Goal: Check status: Check status

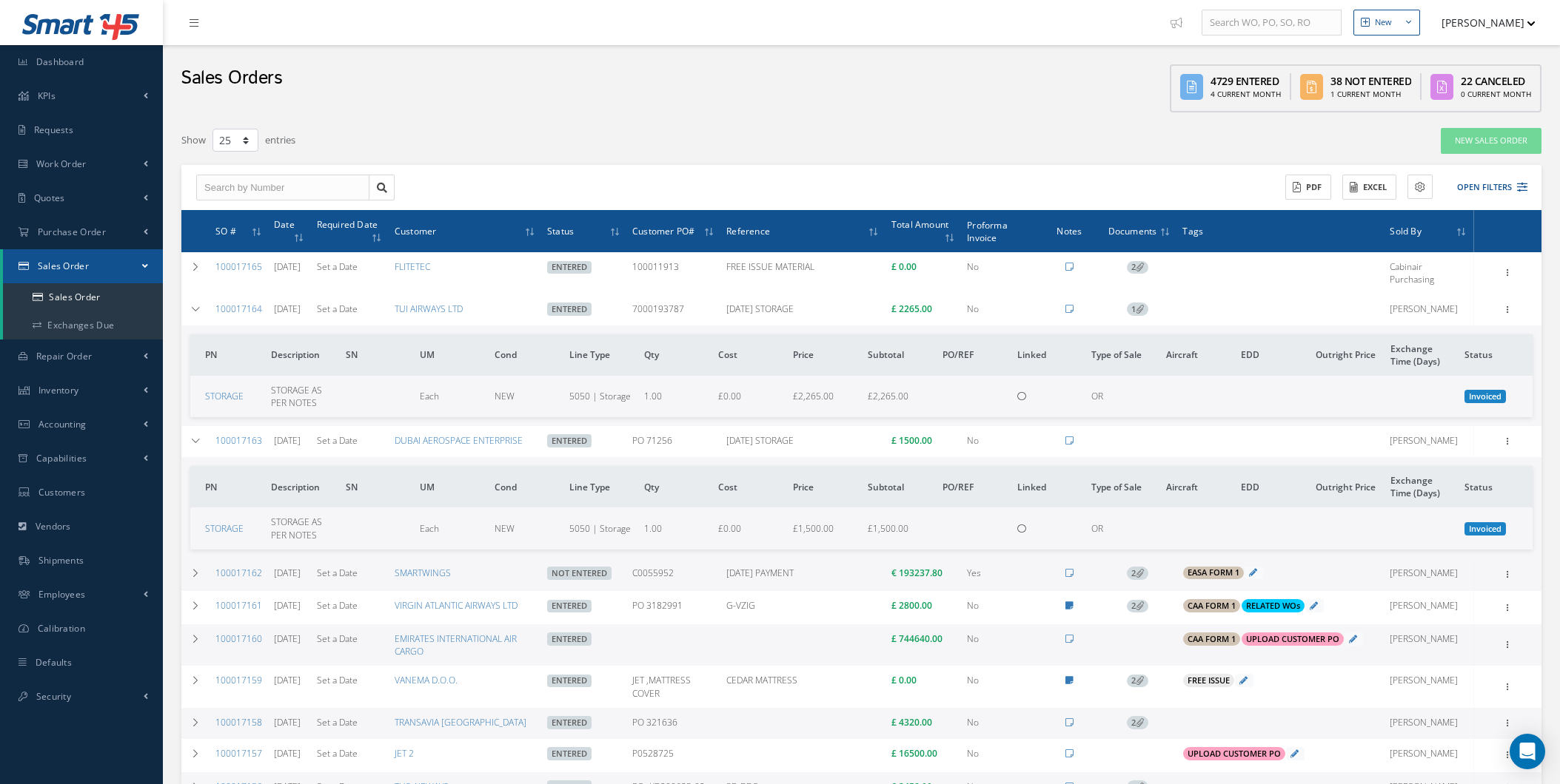
select select "25"
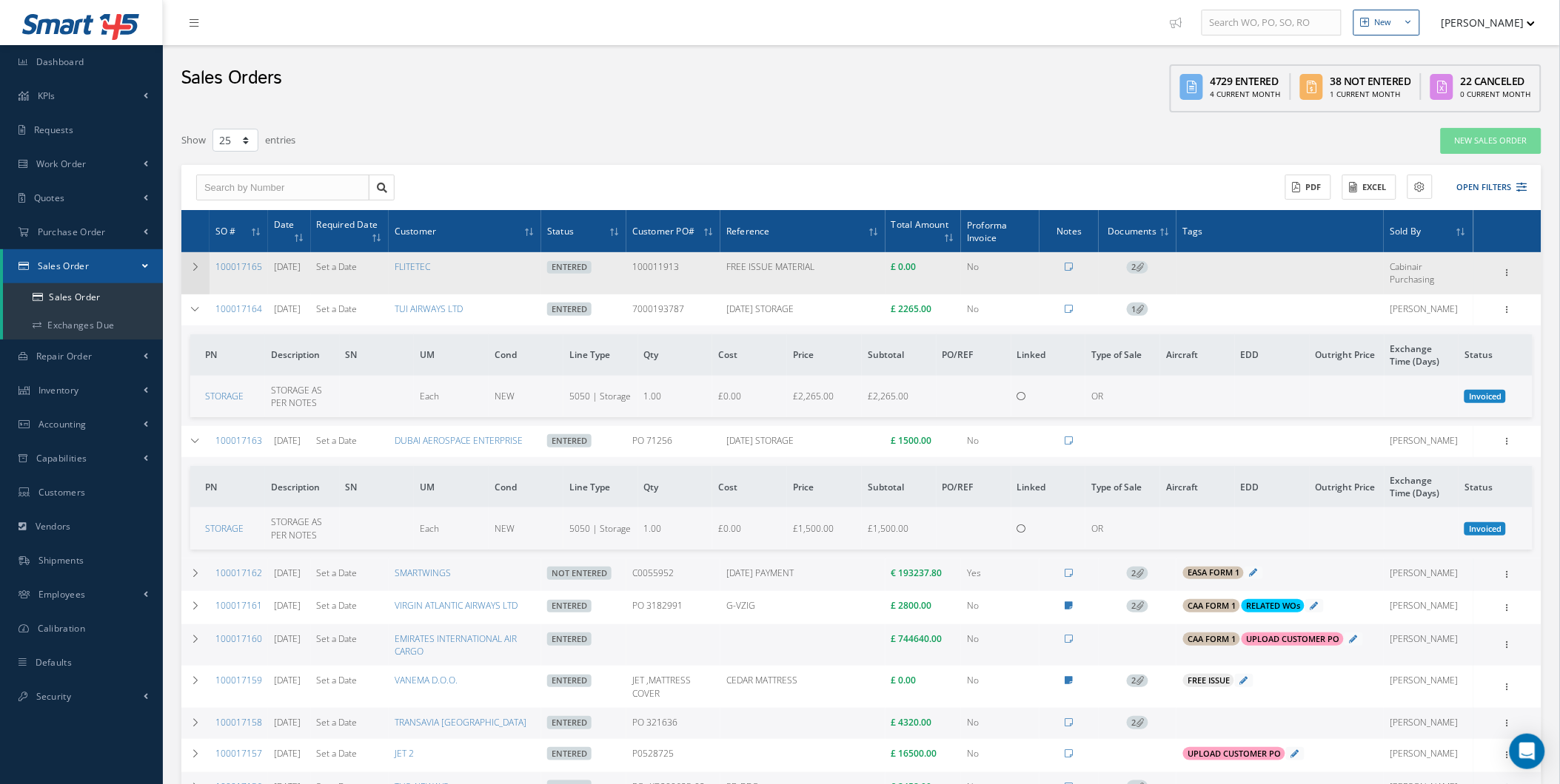
click at [206, 264] on td at bounding box center [195, 273] width 29 height 41
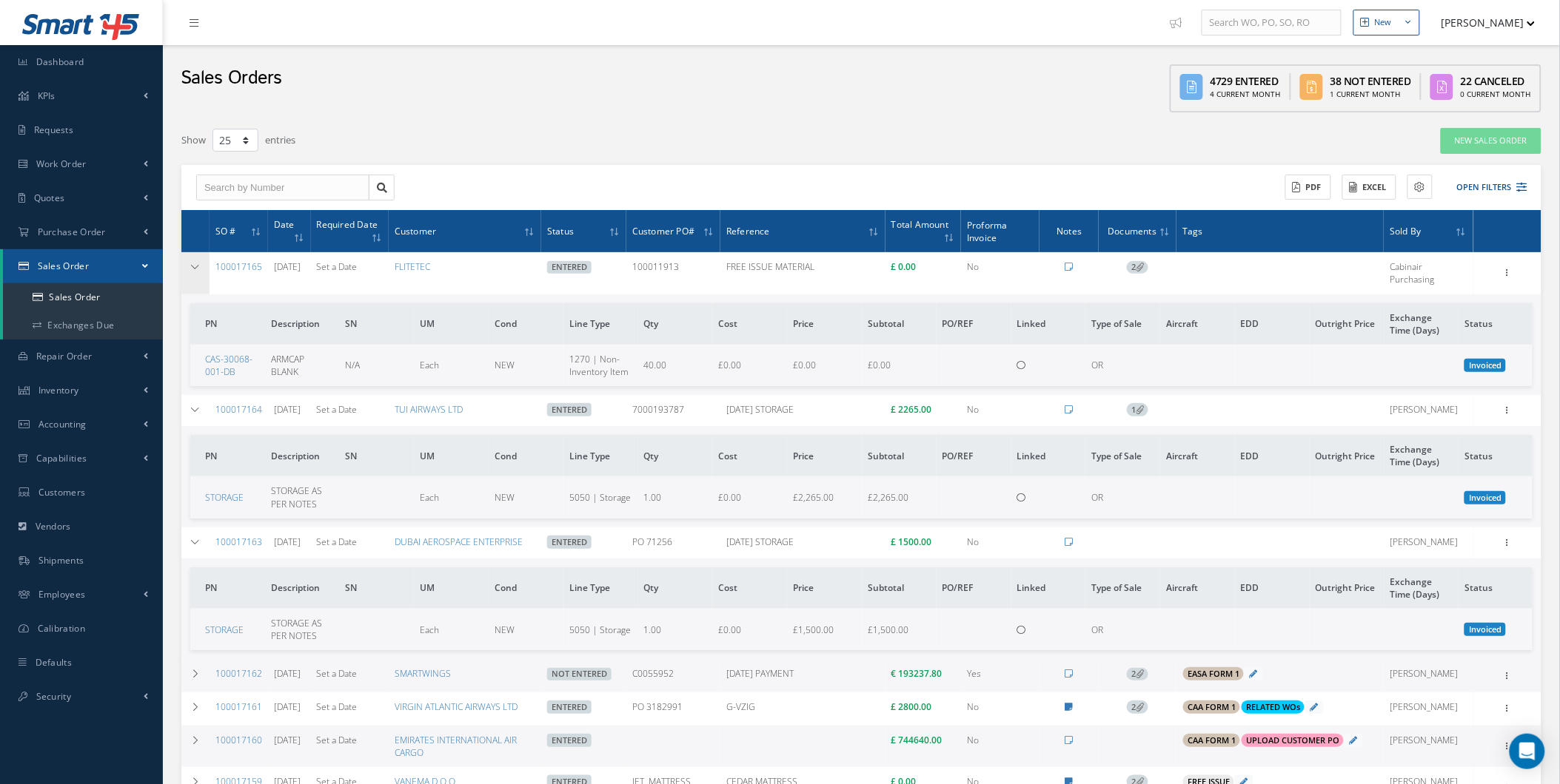
click at [203, 262] on td at bounding box center [195, 273] width 29 height 41
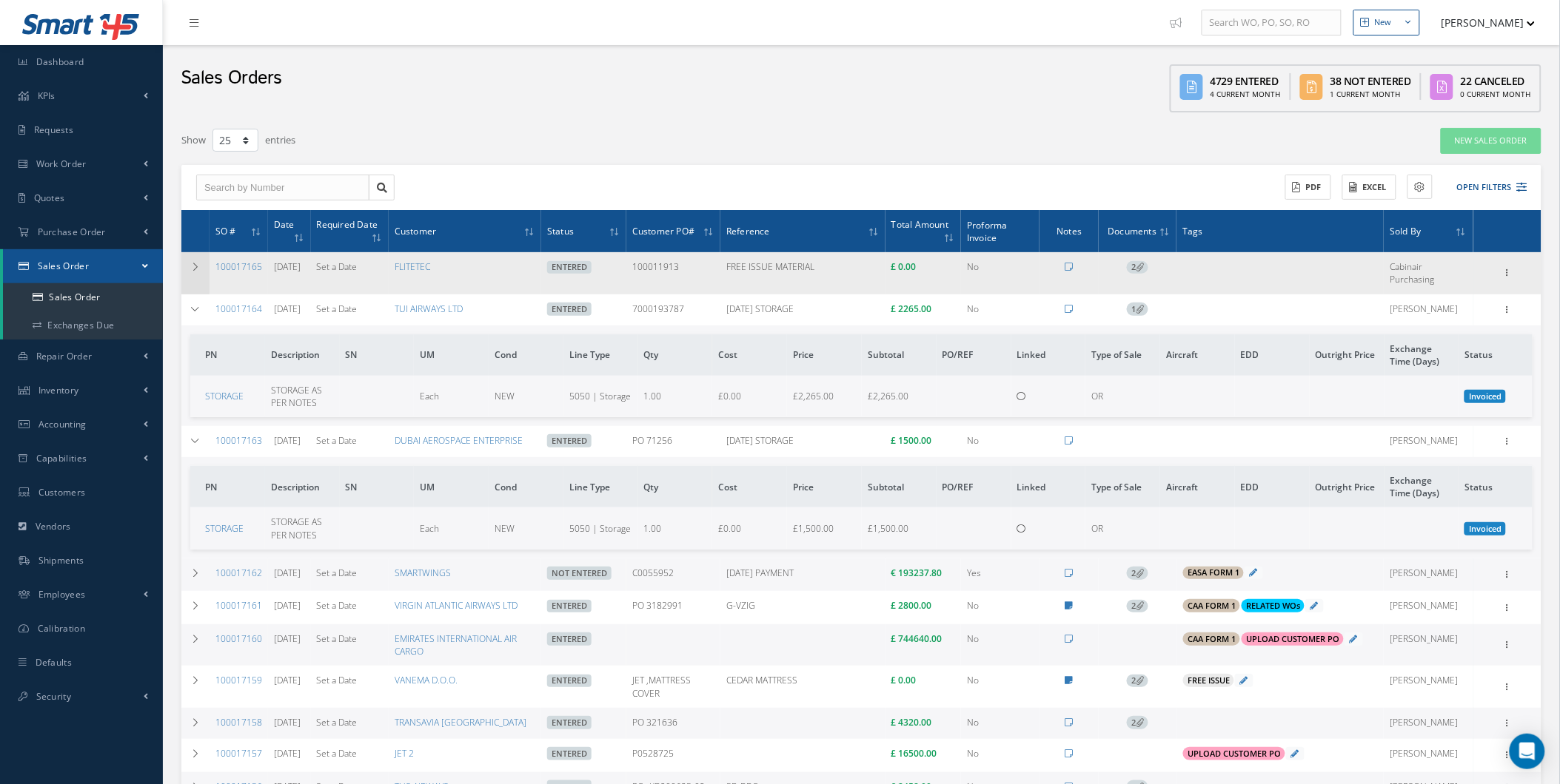
click at [203, 262] on td at bounding box center [195, 273] width 29 height 41
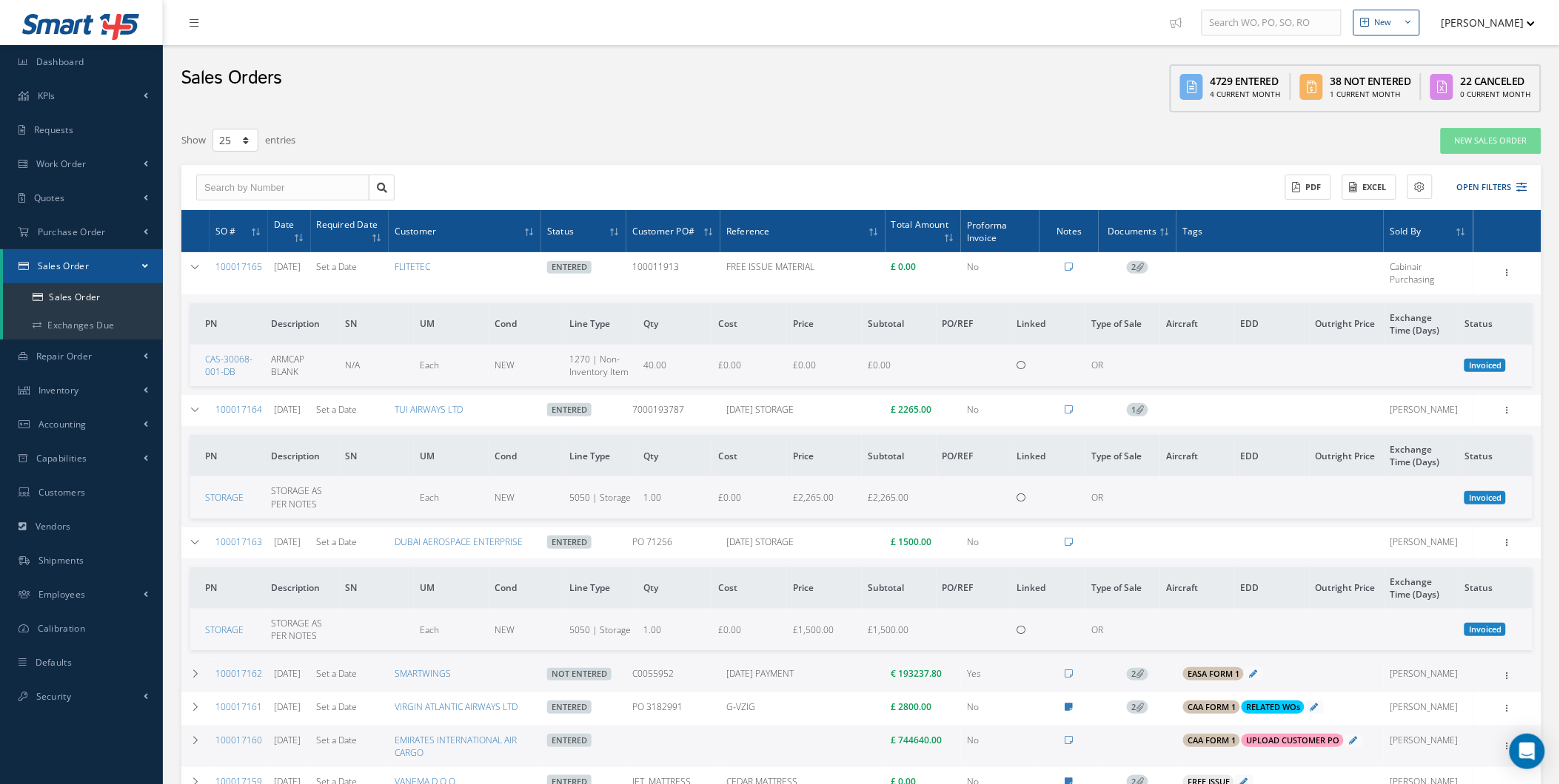
click at [1267, 279] on td "Add Tags Add Tags for # 100017165 Search a tag C of C Certification Req'd CAA F…" at bounding box center [1280, 273] width 207 height 41
click at [1135, 269] on span "2" at bounding box center [1138, 268] width 21 height 13
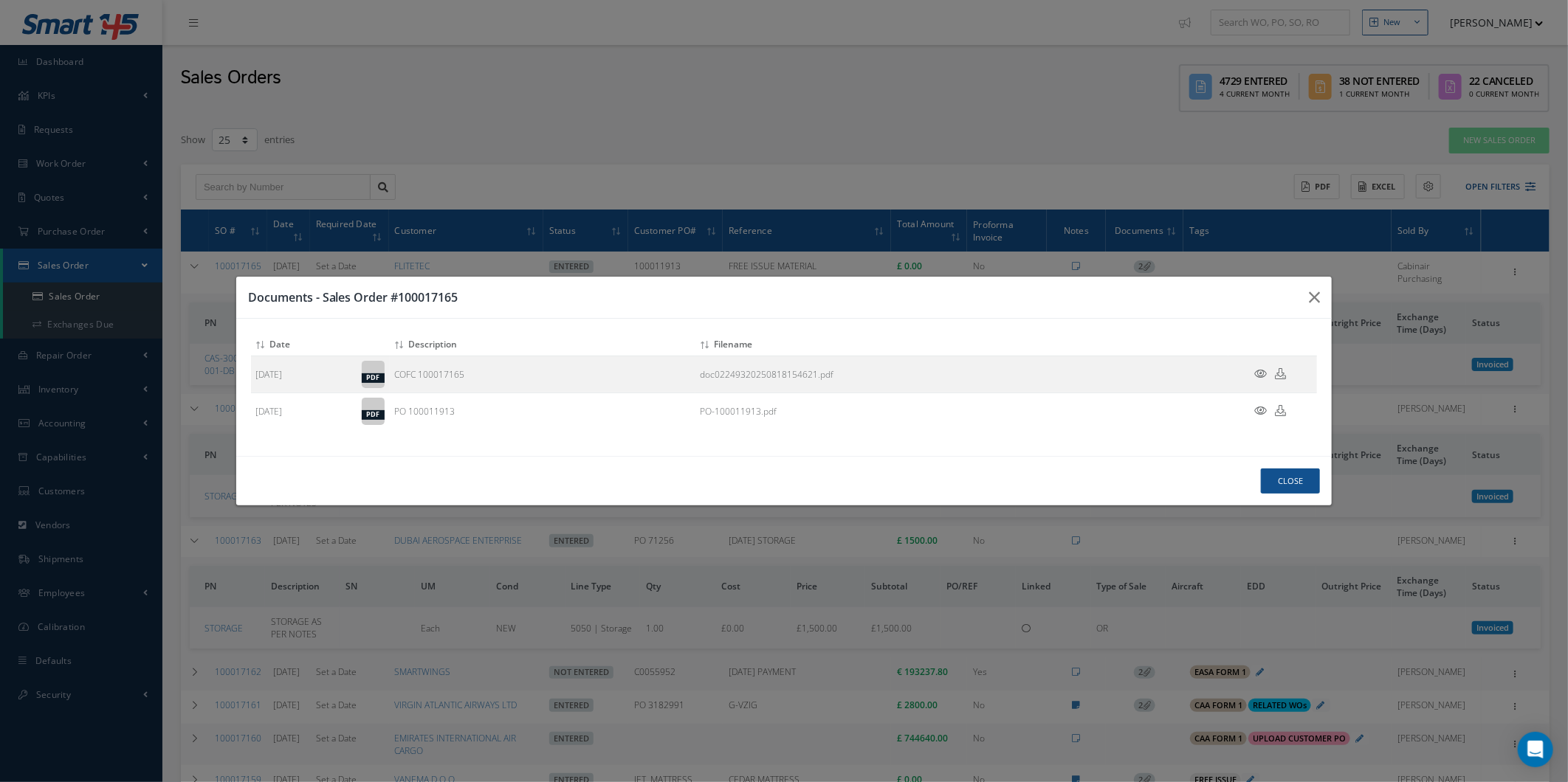
click at [0, 0] on h3 "Documents - Sales Order #100017165" at bounding box center [0, 0] width 0 height 0
click at [0, 0] on icon "button" at bounding box center [0, 0] width 0 height 0
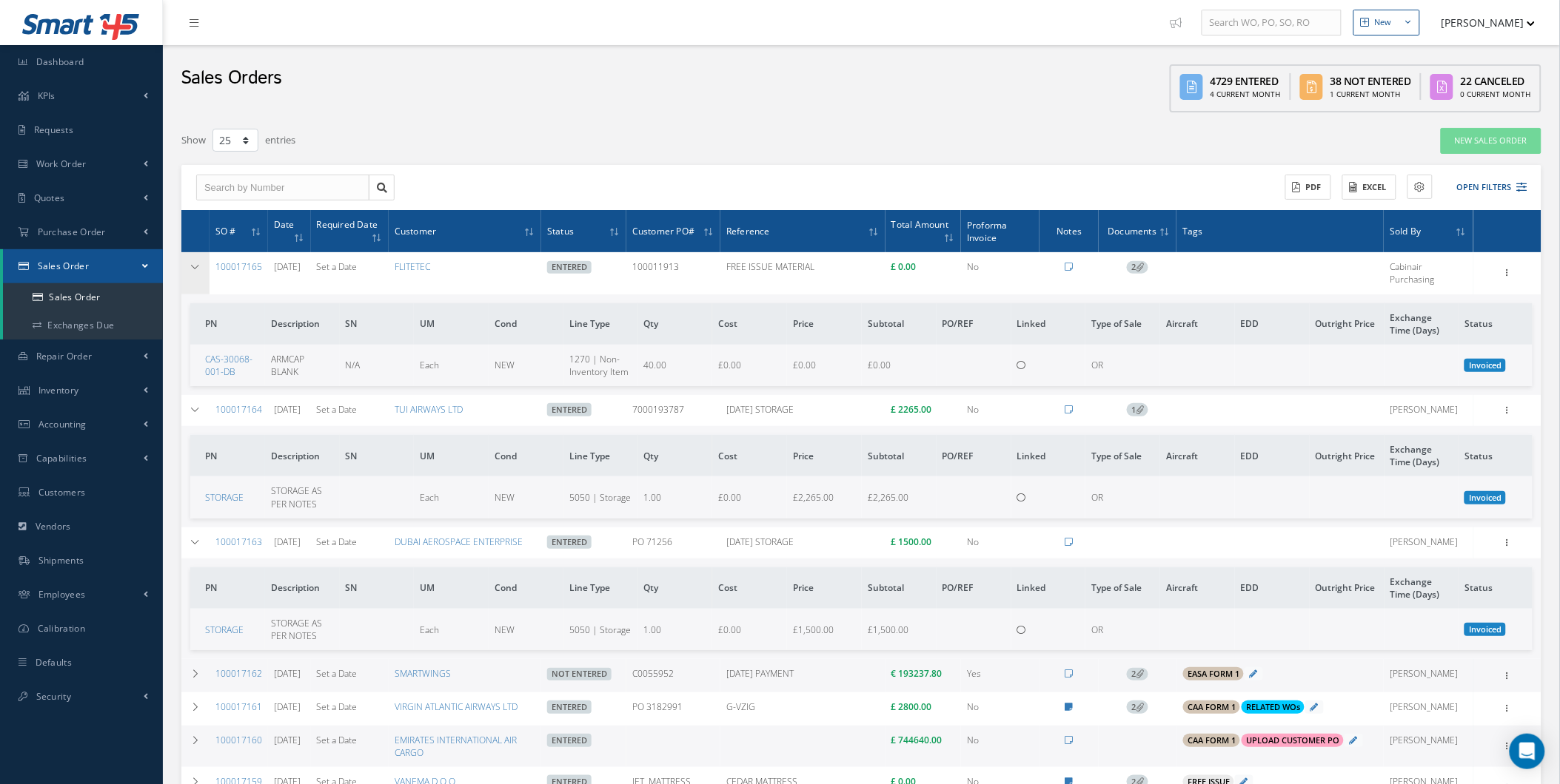
click at [207, 281] on td at bounding box center [195, 273] width 29 height 41
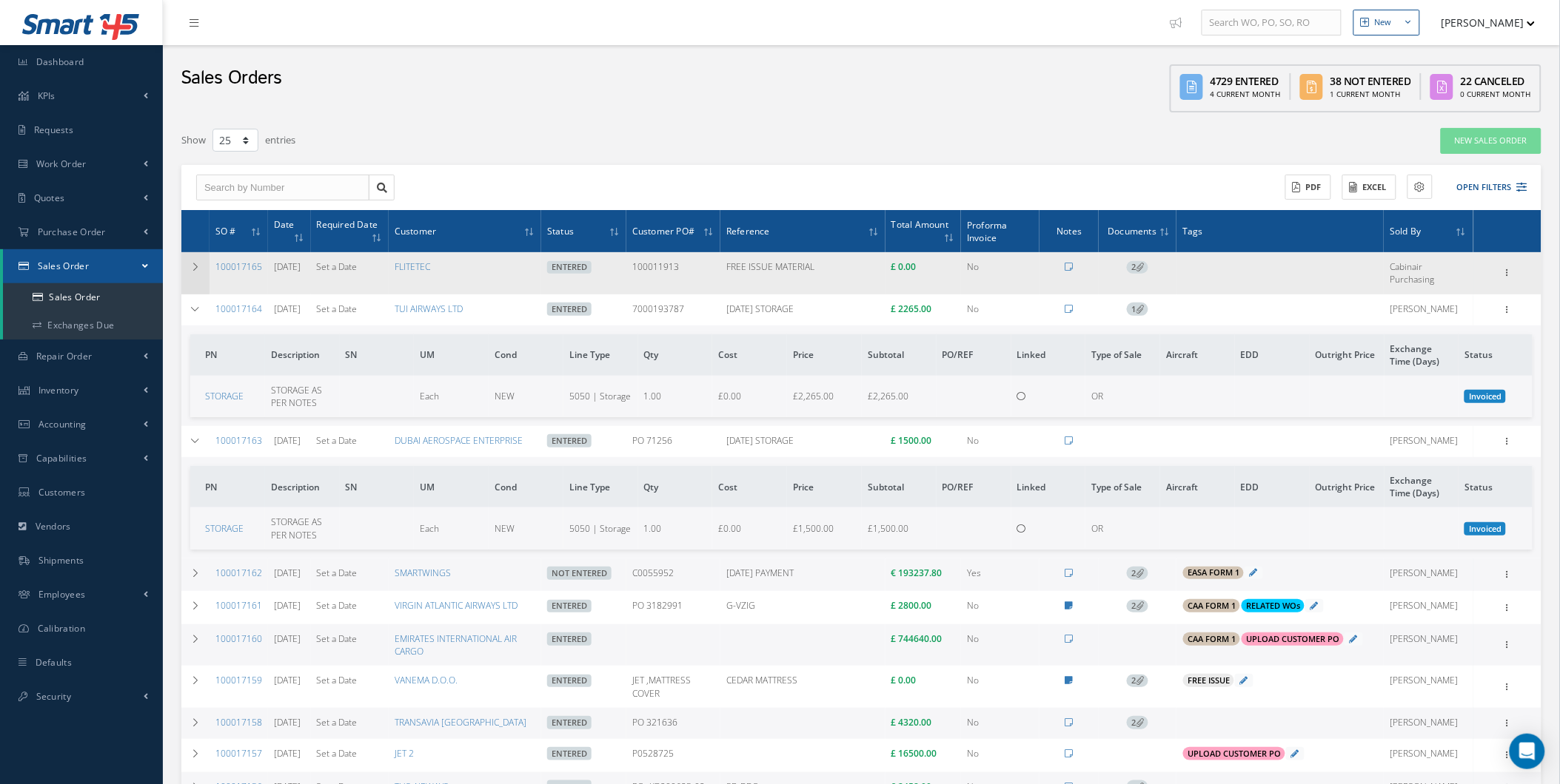
click at [207, 281] on td at bounding box center [195, 273] width 29 height 41
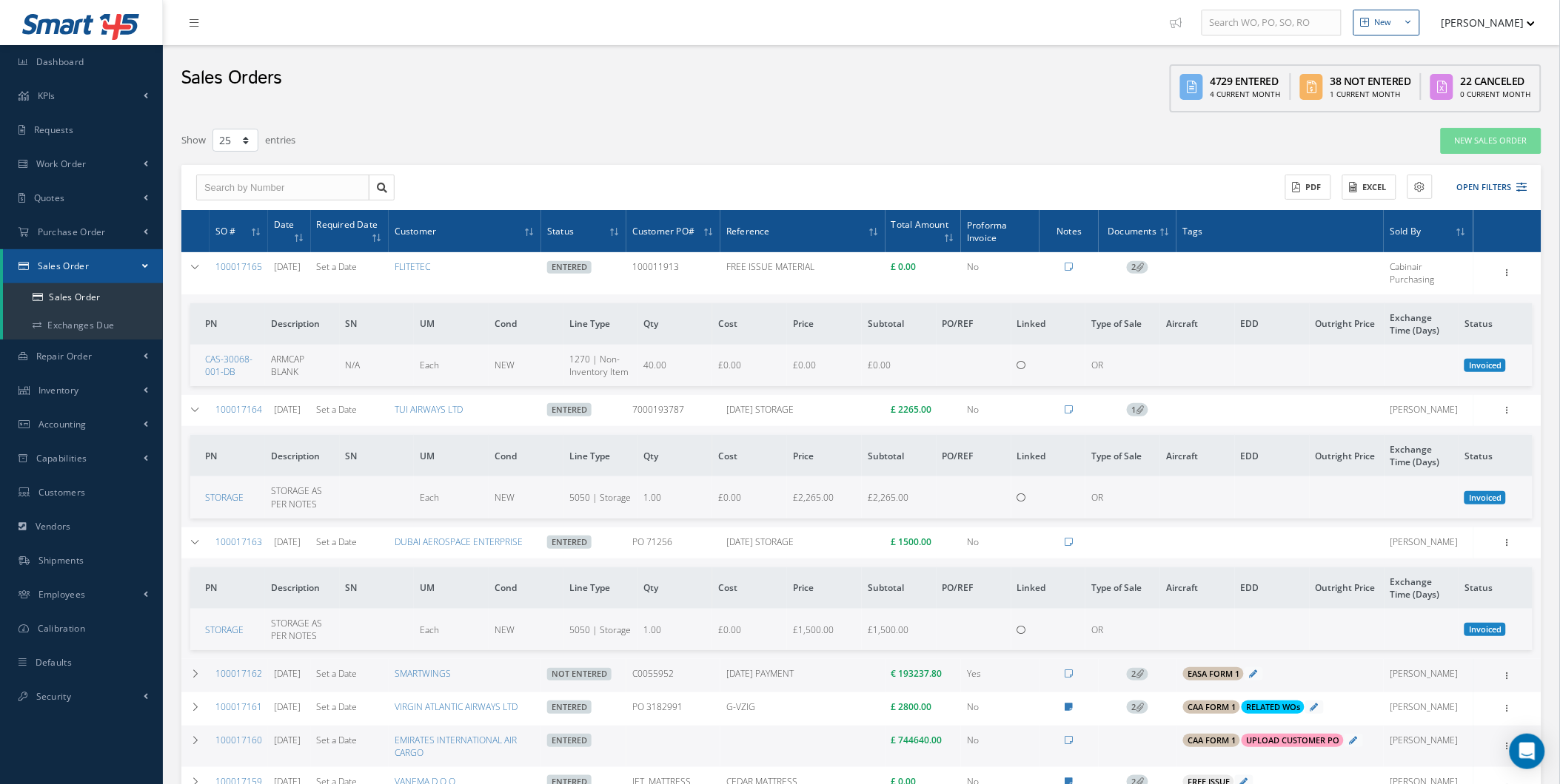
click at [1403, 276] on td "Cabinair Purchasing" at bounding box center [1429, 273] width 89 height 41
click at [200, 263] on icon at bounding box center [195, 268] width 11 height 9
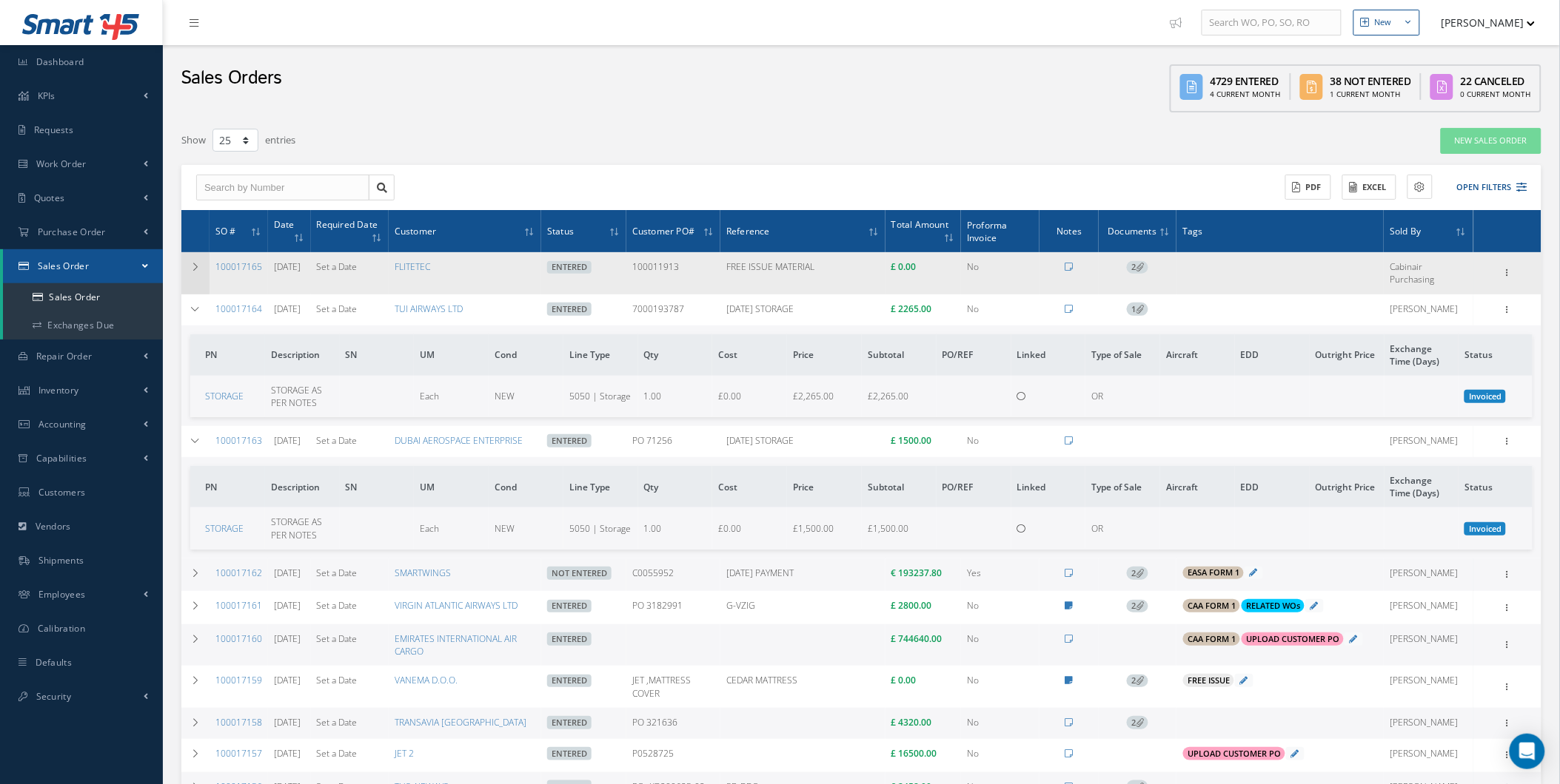
click at [200, 263] on icon at bounding box center [195, 268] width 11 height 9
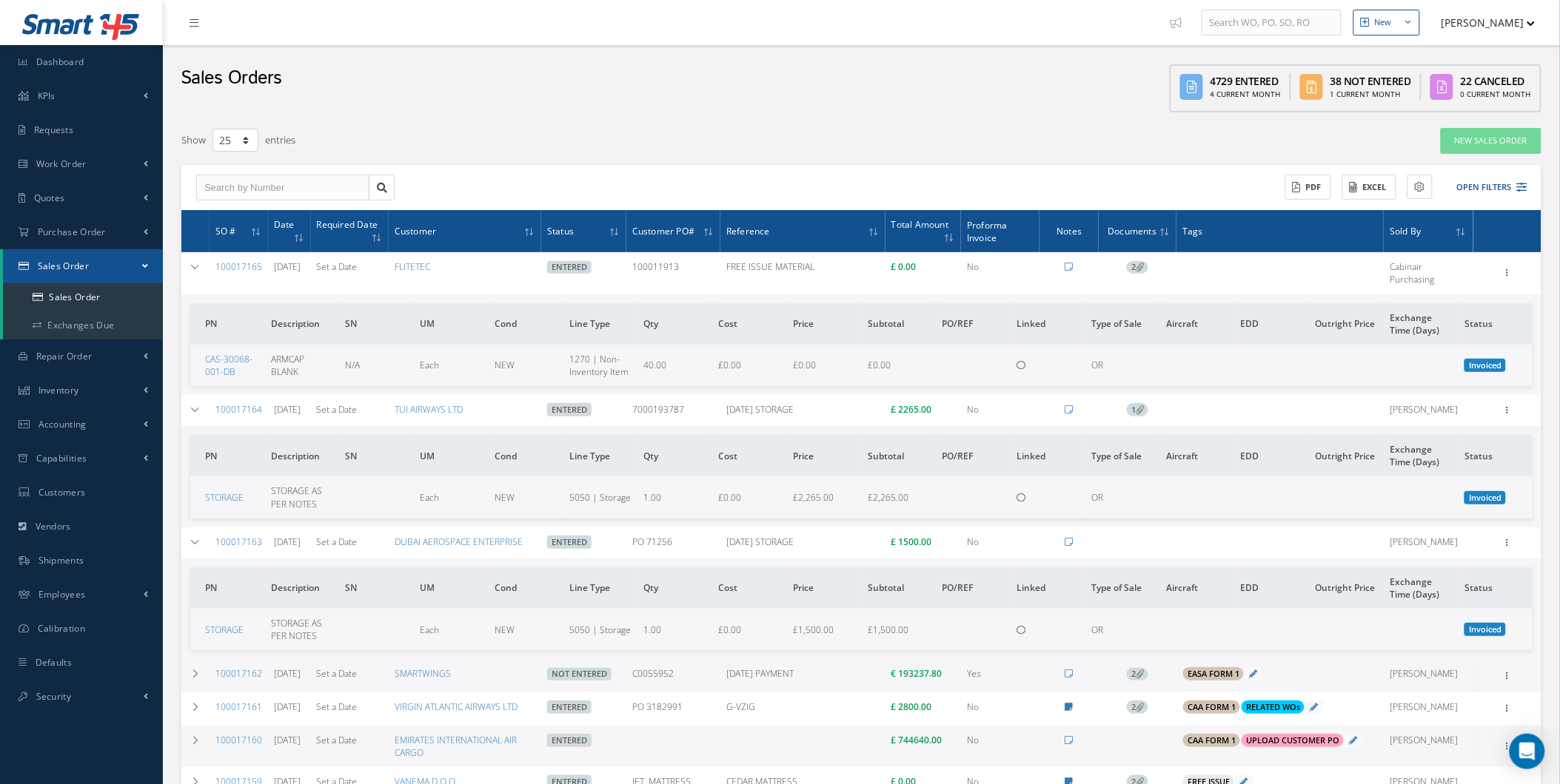
click at [1133, 270] on span "2" at bounding box center [1138, 268] width 21 height 13
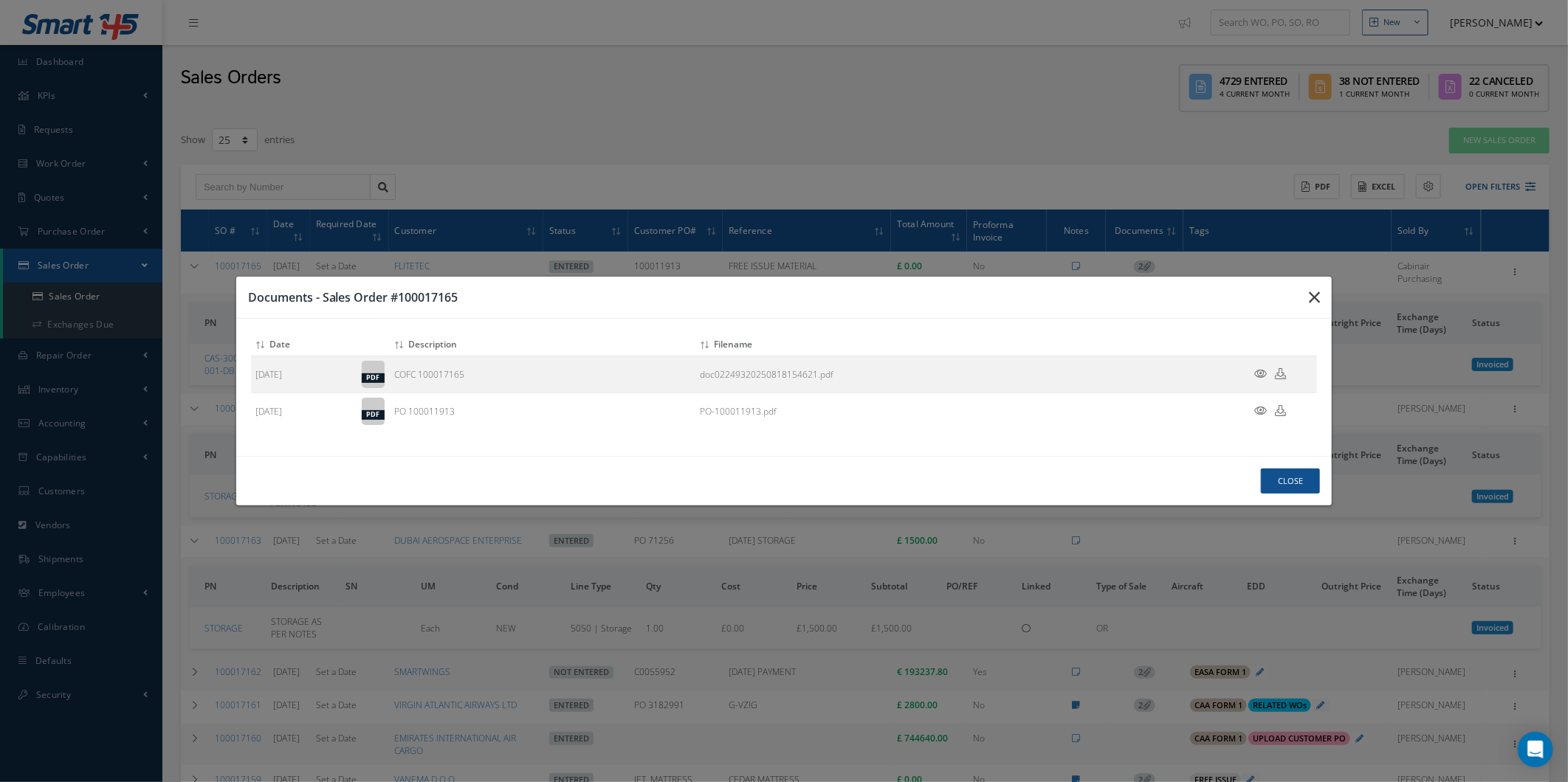
click at [0, 0] on button "button" at bounding box center [0, 0] width 0 height 0
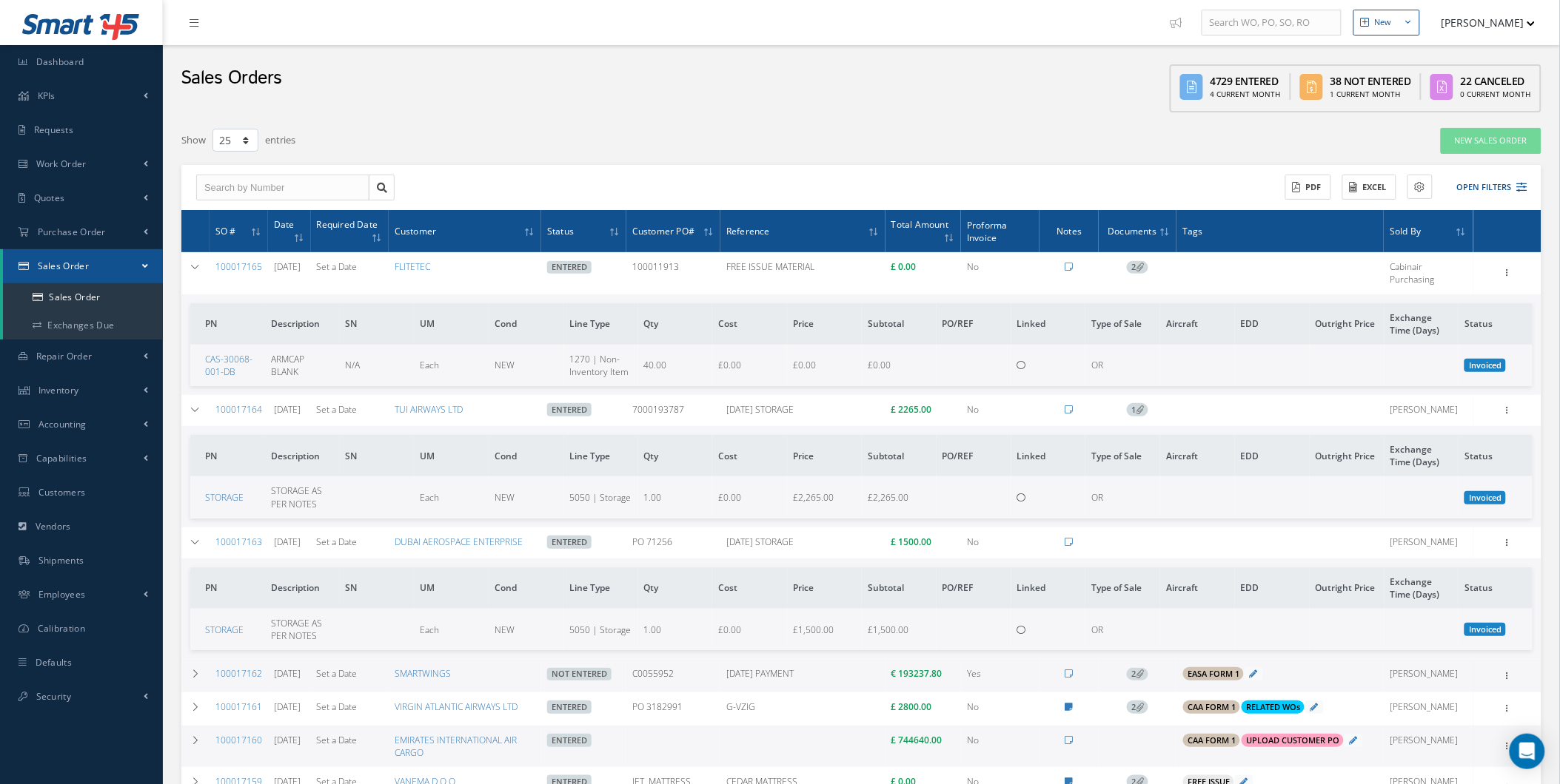
click at [1141, 270] on span "2" at bounding box center [1138, 268] width 21 height 13
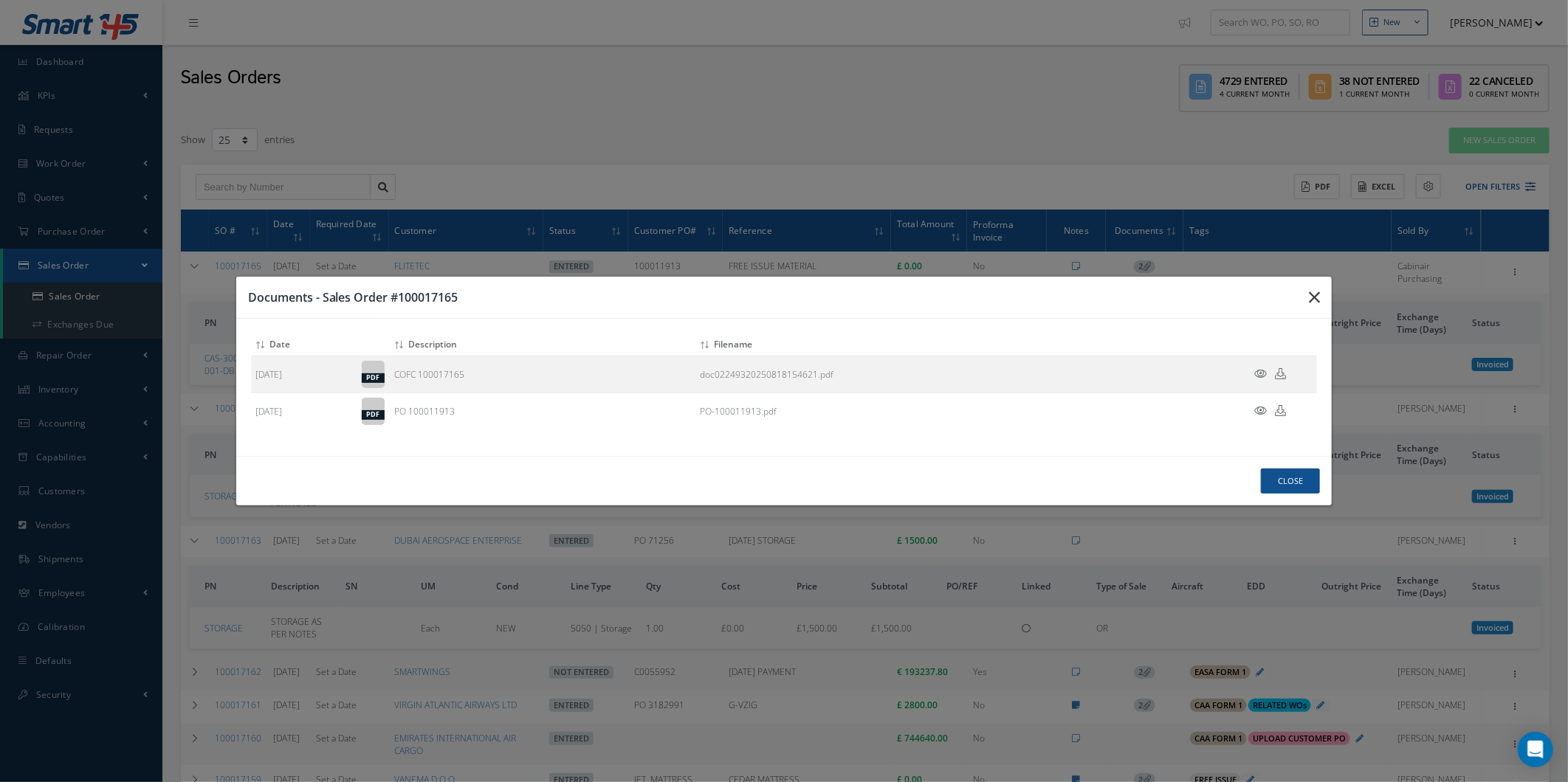
click at [0, 0] on button "button" at bounding box center [0, 0] width 0 height 0
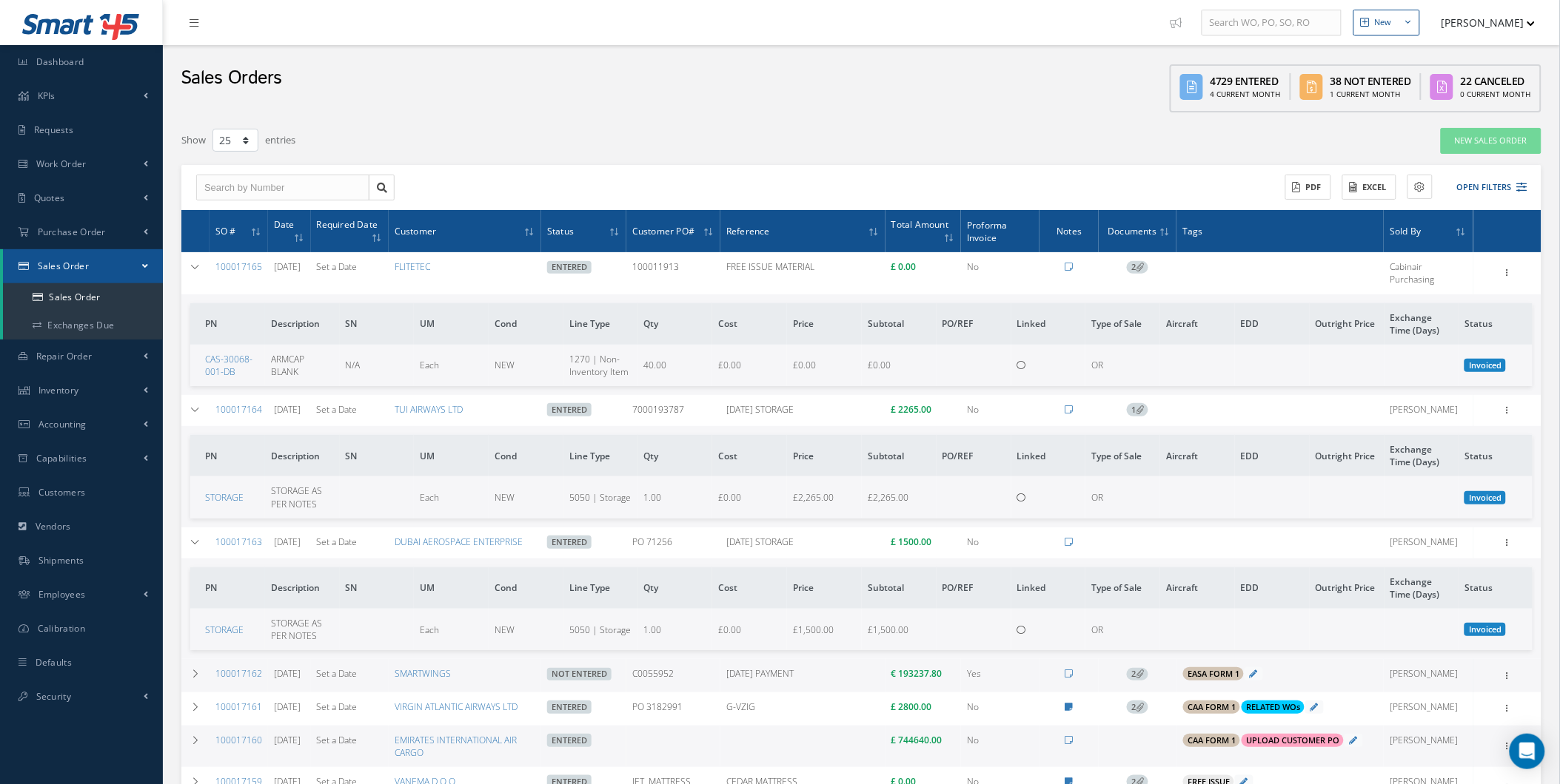
click at [1070, 258] on td at bounding box center [1069, 273] width 59 height 41
click at [1072, 259] on td at bounding box center [1069, 273] width 59 height 41
click at [1074, 263] on icon at bounding box center [1069, 268] width 8 height 9
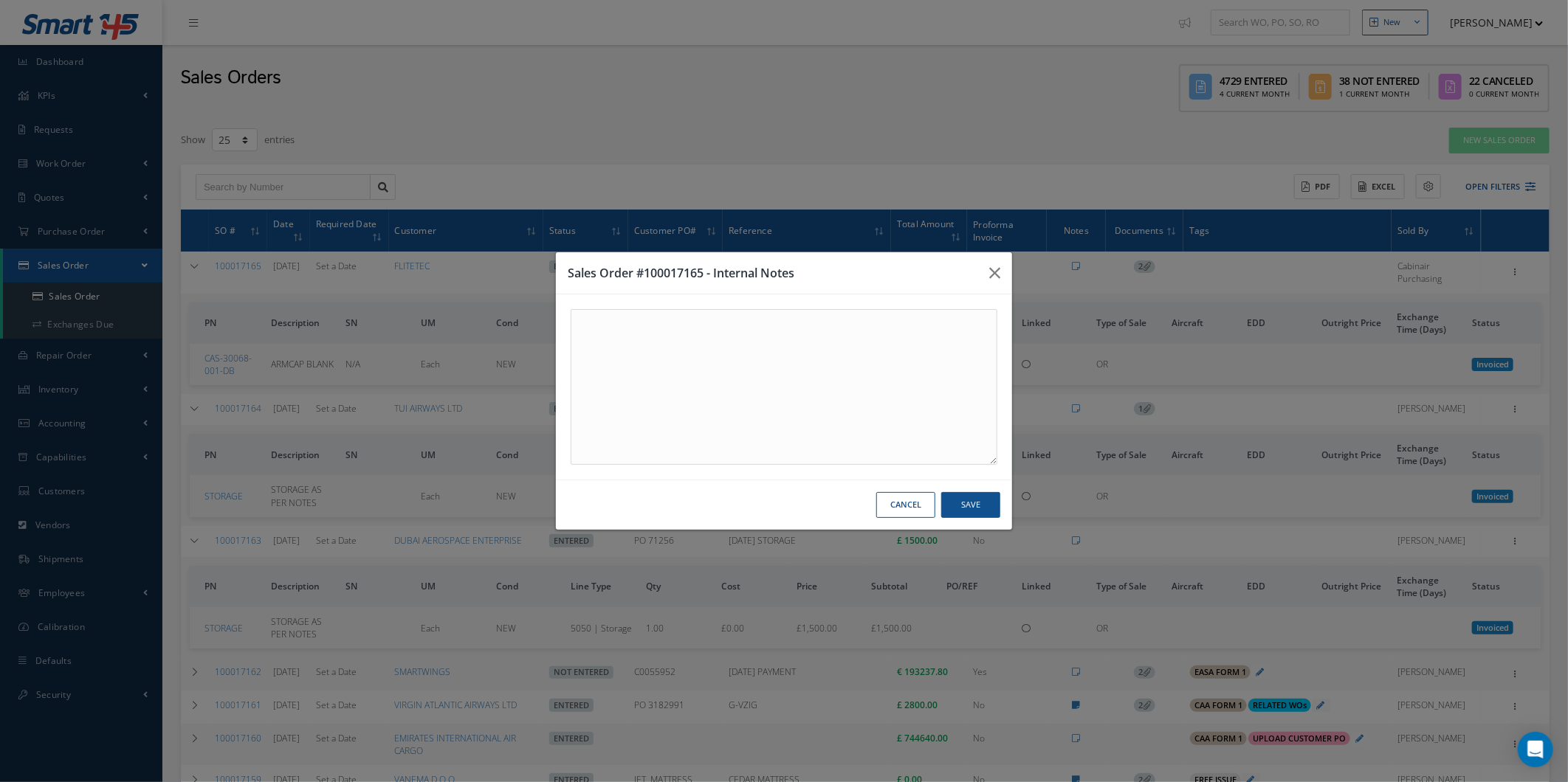
click at [0, 0] on div "Sales Order #100017165 - Internal Notes Cancel Save" at bounding box center [0, 0] width 0 height 0
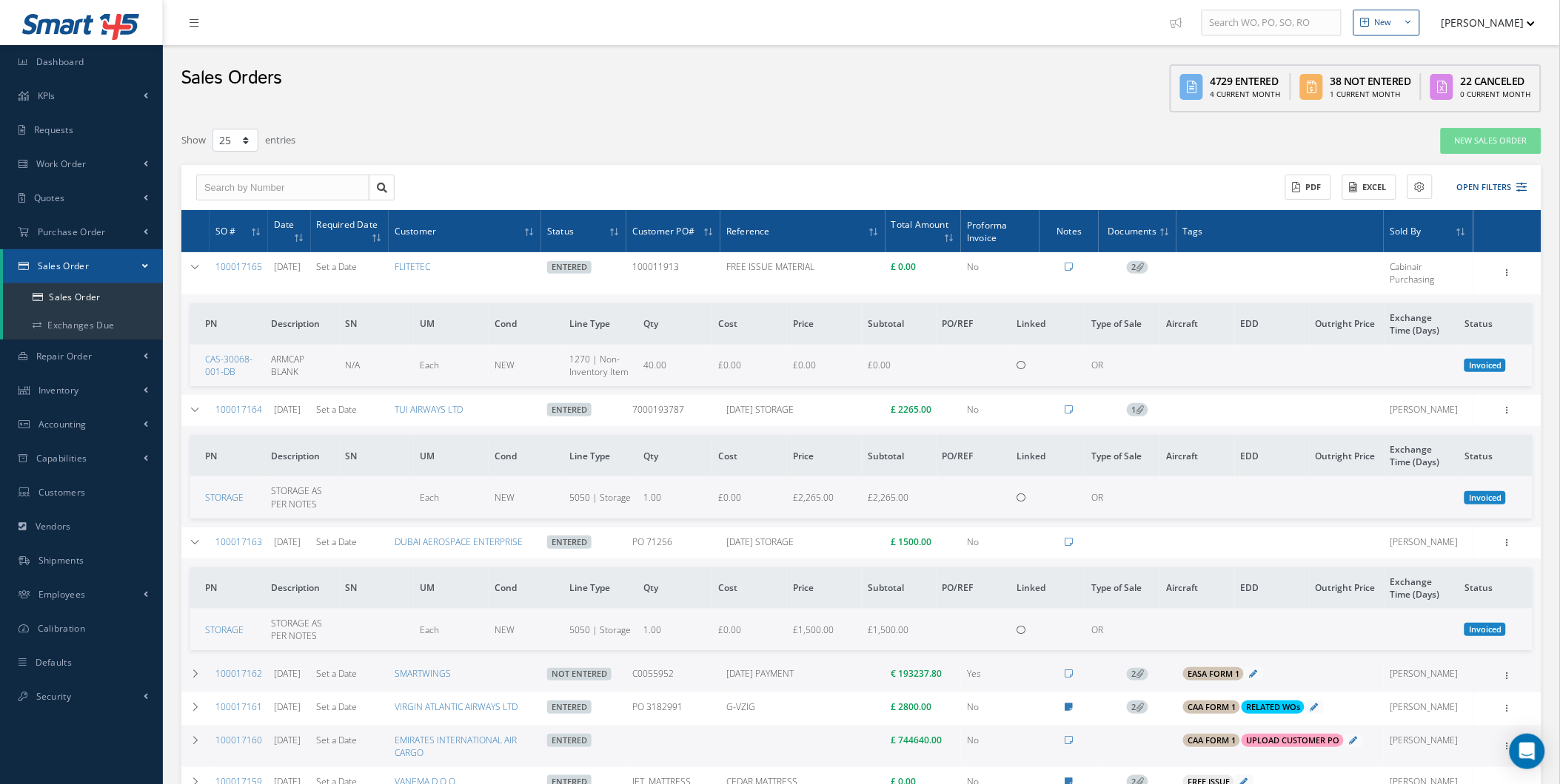
click at [1492, 364] on span "Invoiced" at bounding box center [1485, 365] width 41 height 13
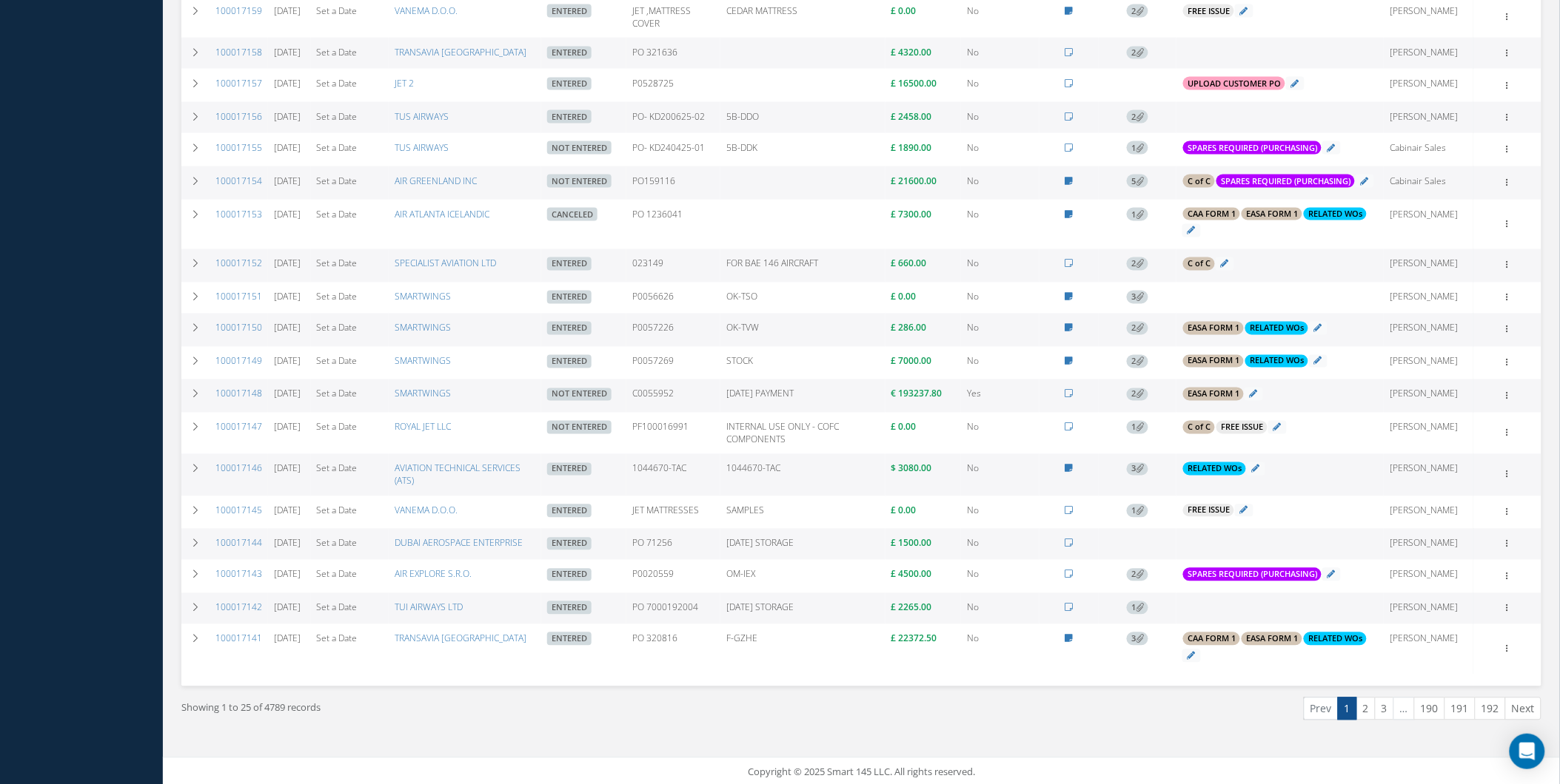
scroll to position [772, 0]
